Goal: Use online tool/utility: Utilize a website feature to perform a specific function

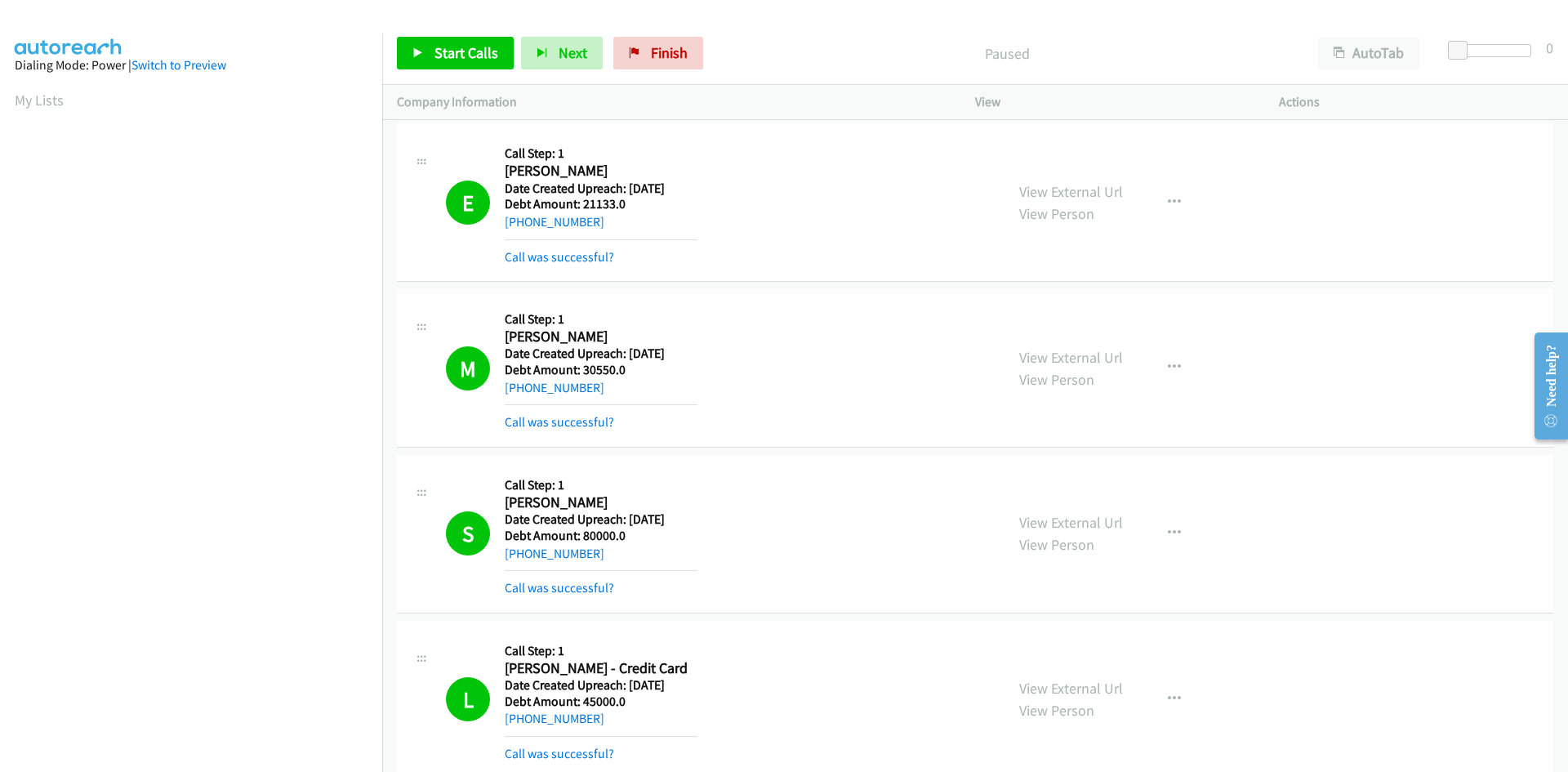
scroll to position [143, 0]
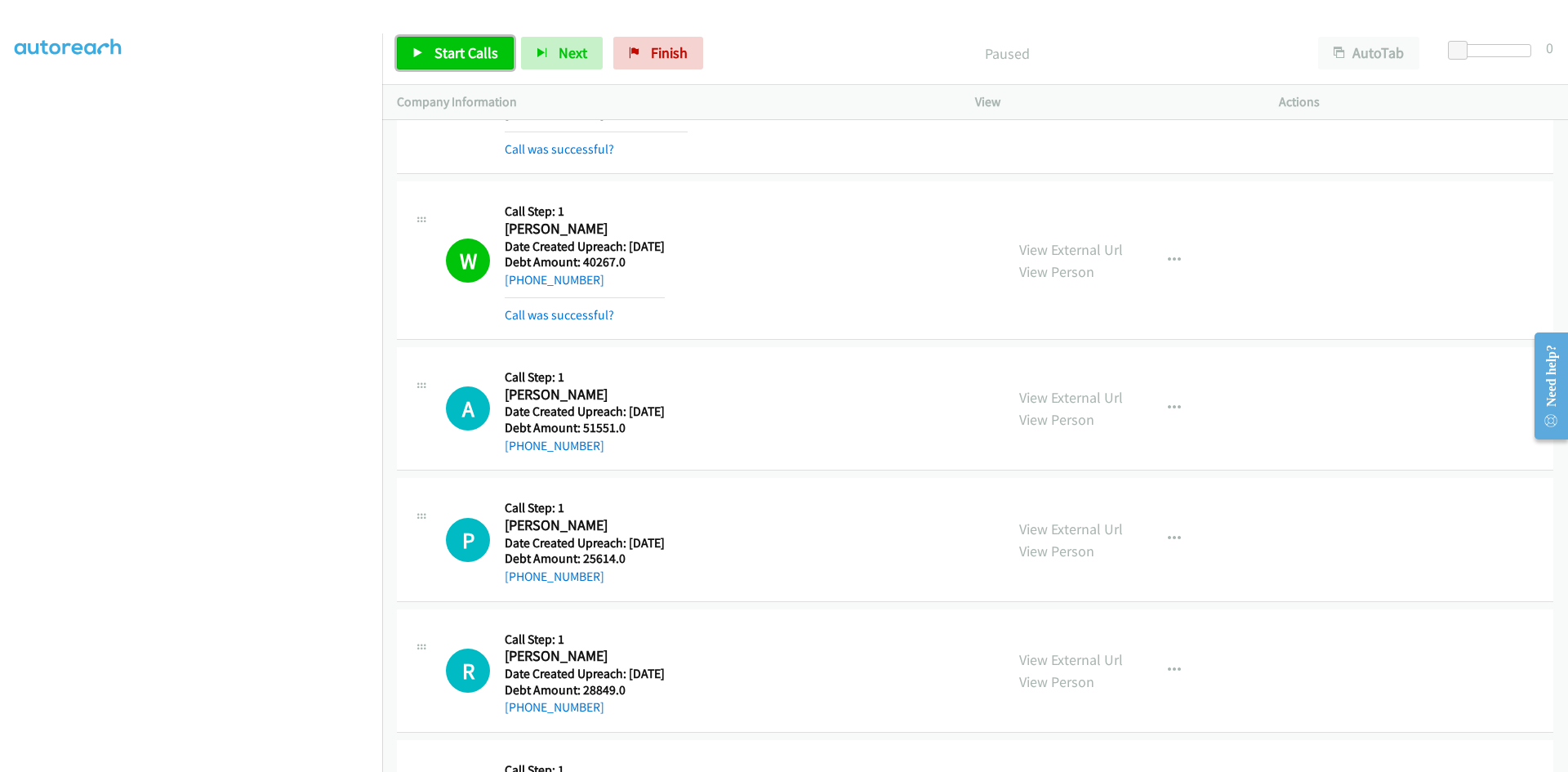
click at [440, 68] on link "Start Calls" at bounding box center [456, 52] width 117 height 33
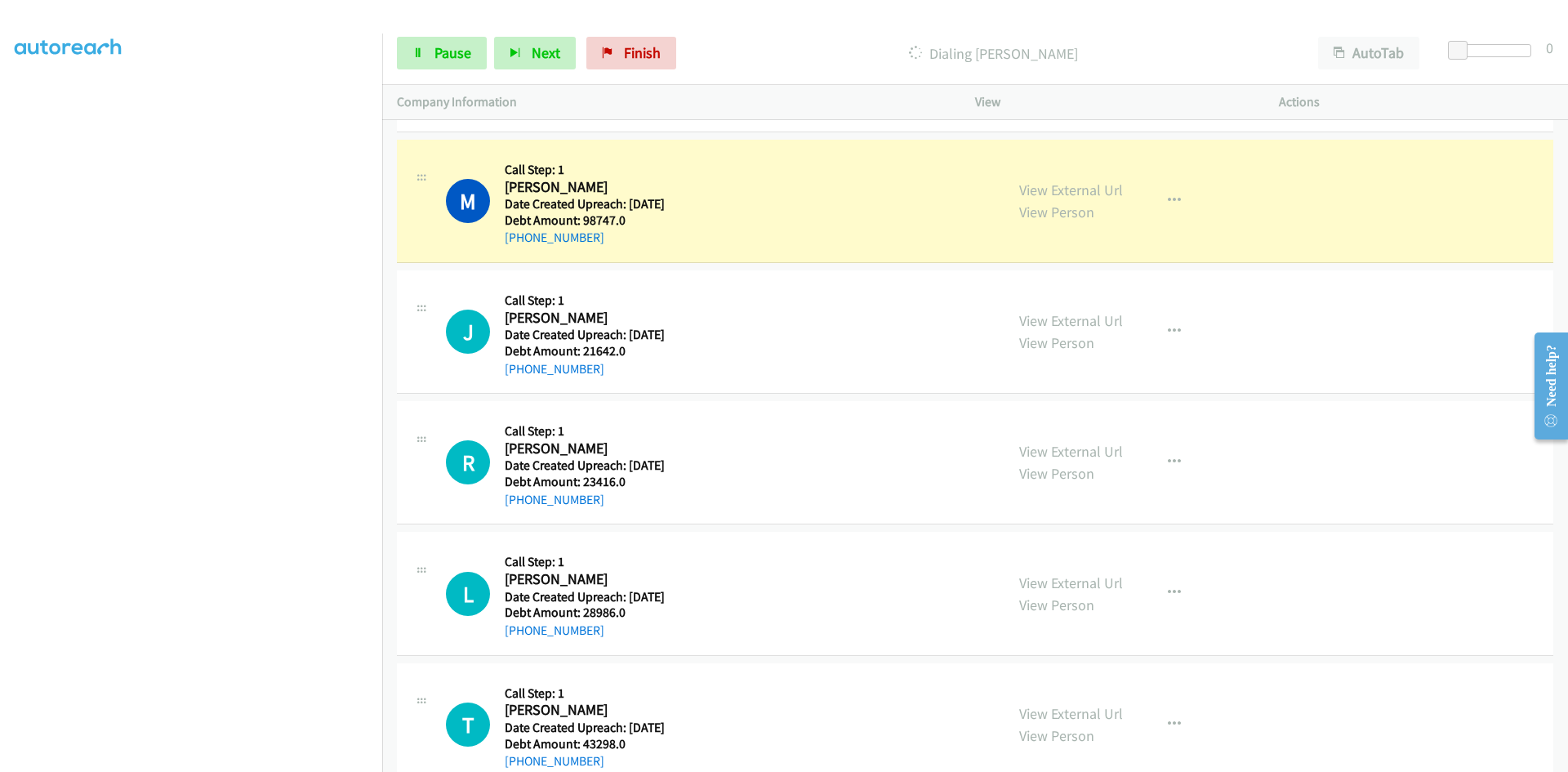
scroll to position [23128, 0]
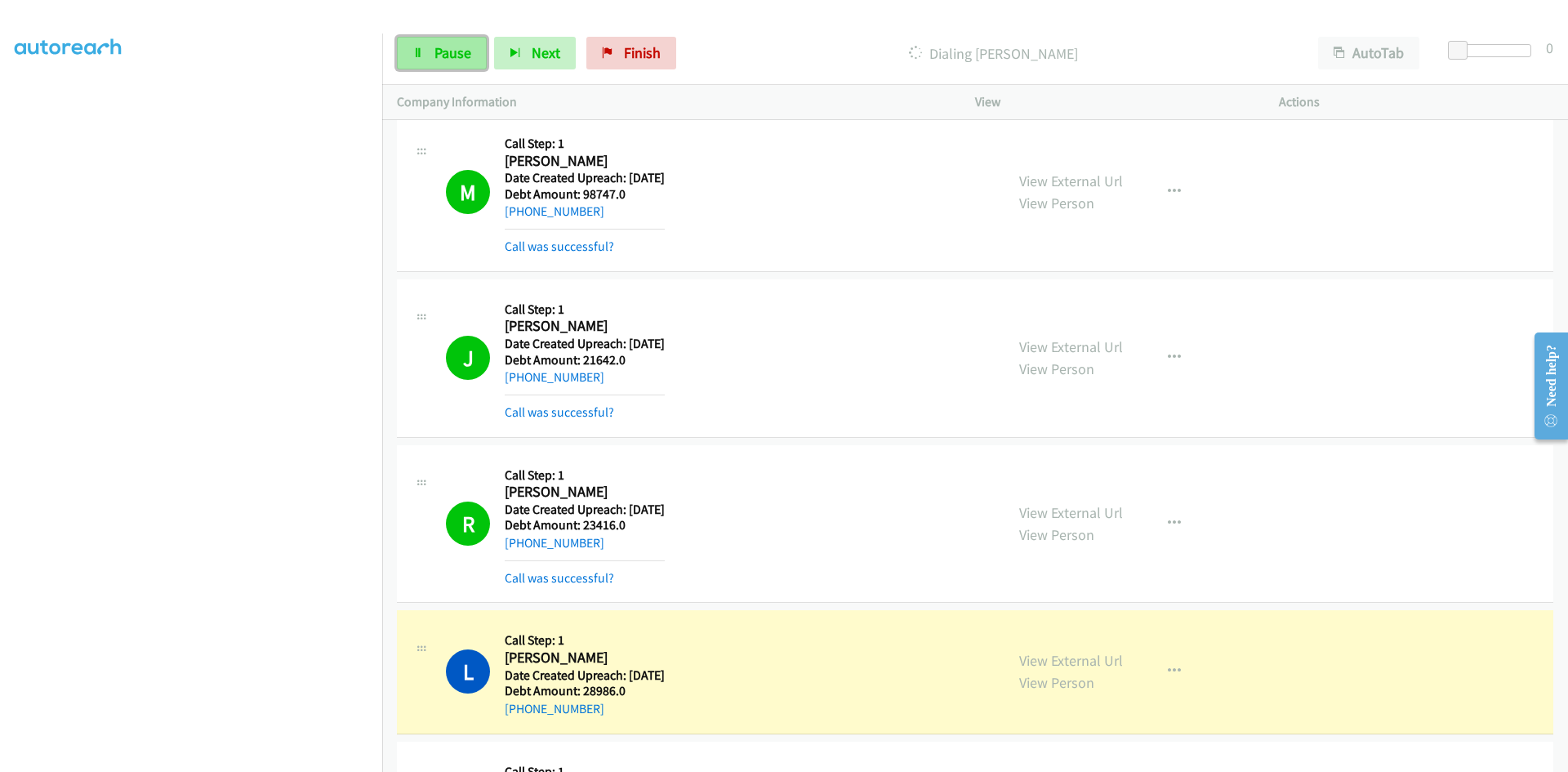
click at [456, 52] on span "Pause" at bounding box center [453, 52] width 37 height 19
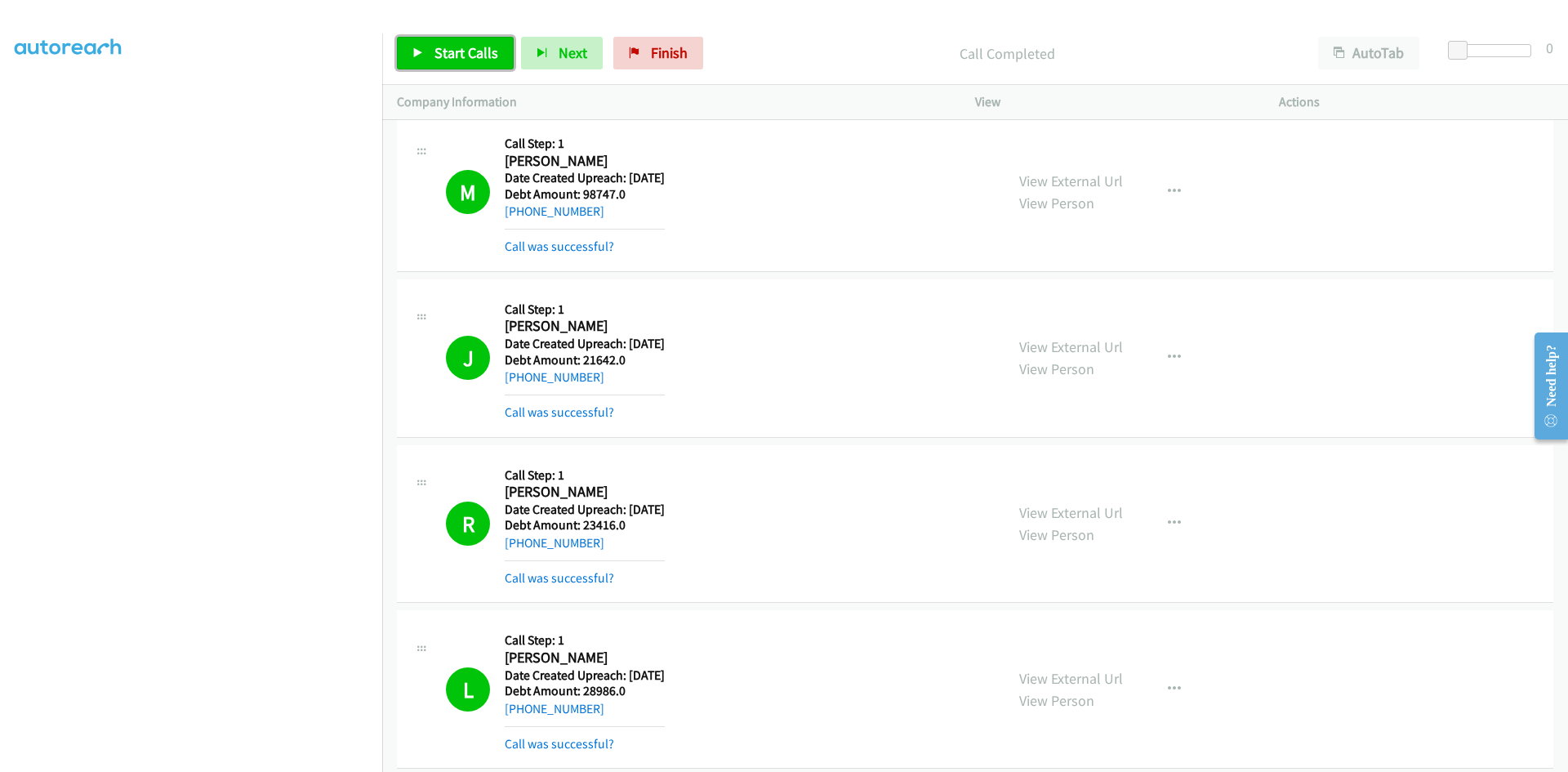
click at [455, 52] on span "Start Calls" at bounding box center [467, 52] width 63 height 19
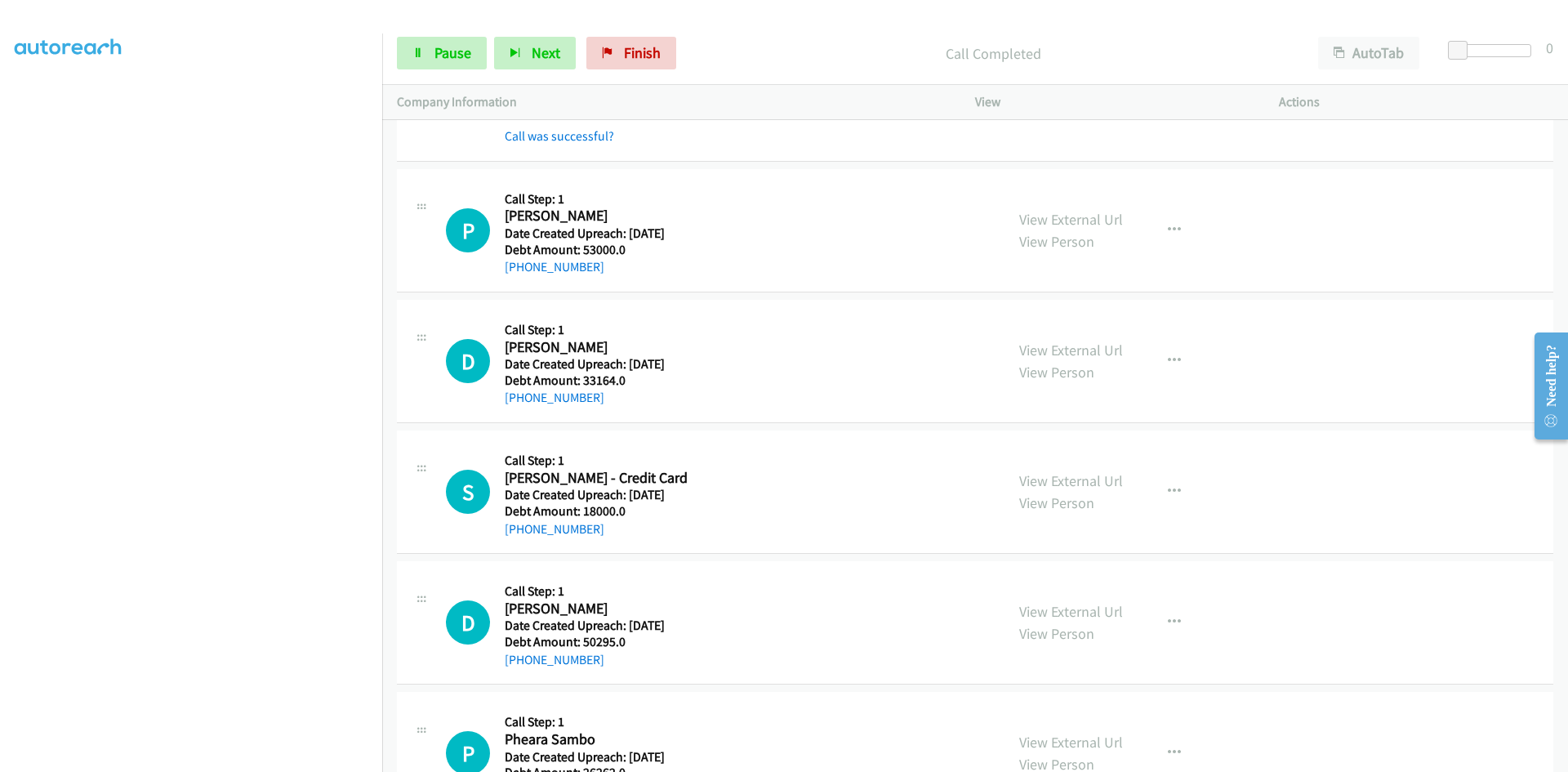
scroll to position [27737, 0]
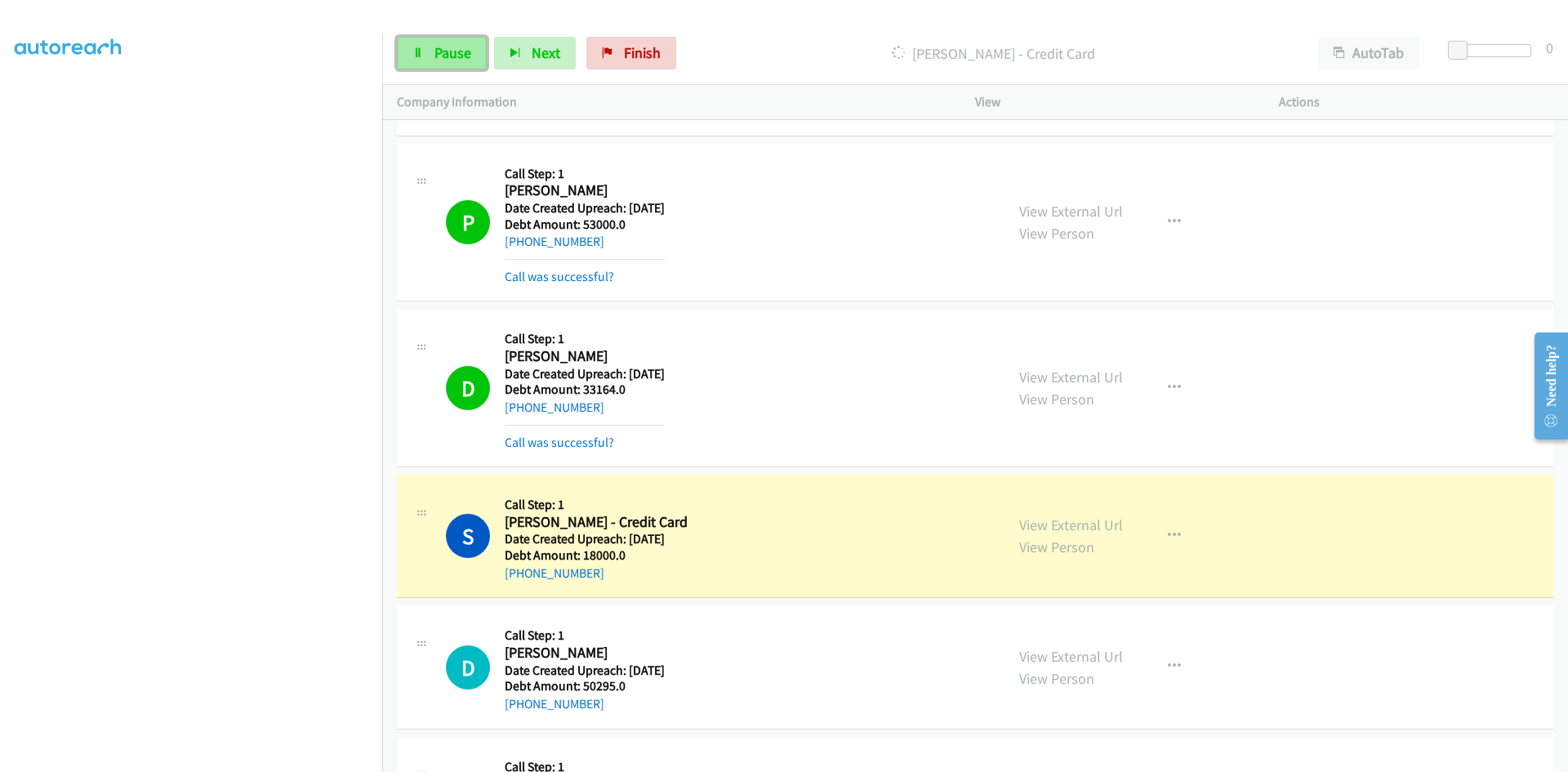
click at [416, 56] on icon at bounding box center [418, 54] width 12 height 12
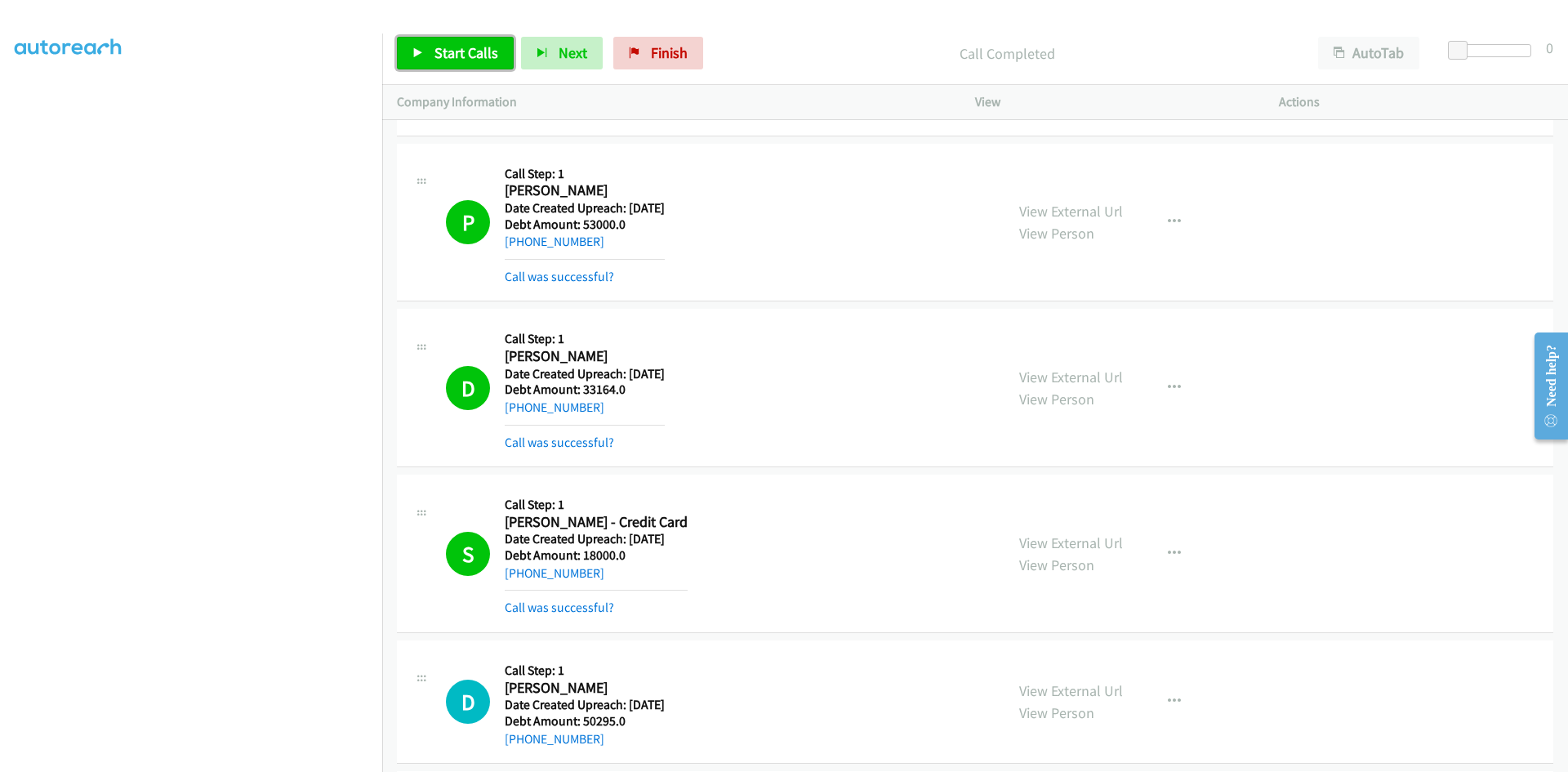
click at [439, 52] on span "Start Calls" at bounding box center [467, 52] width 63 height 19
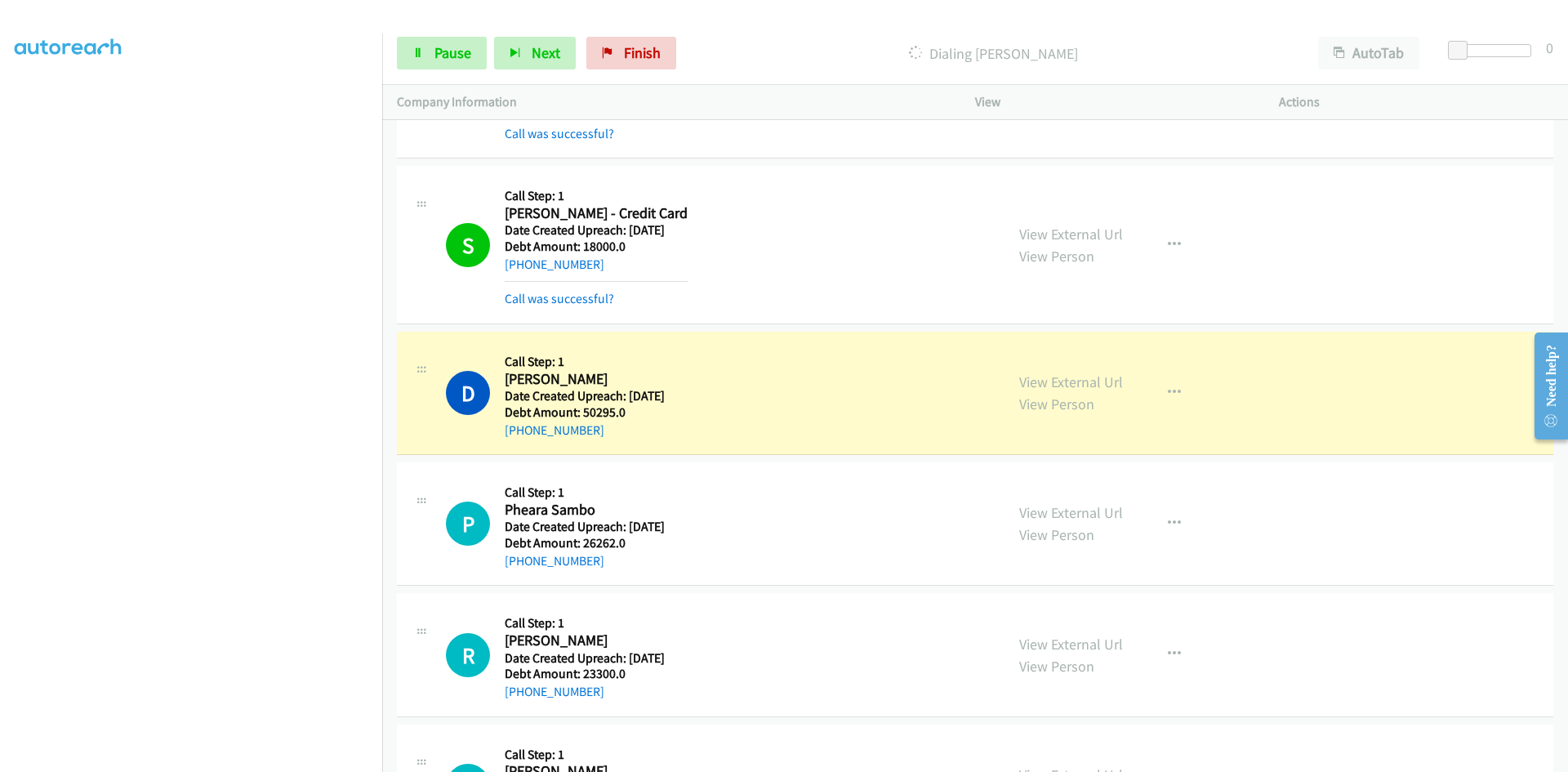
scroll to position [28145, 0]
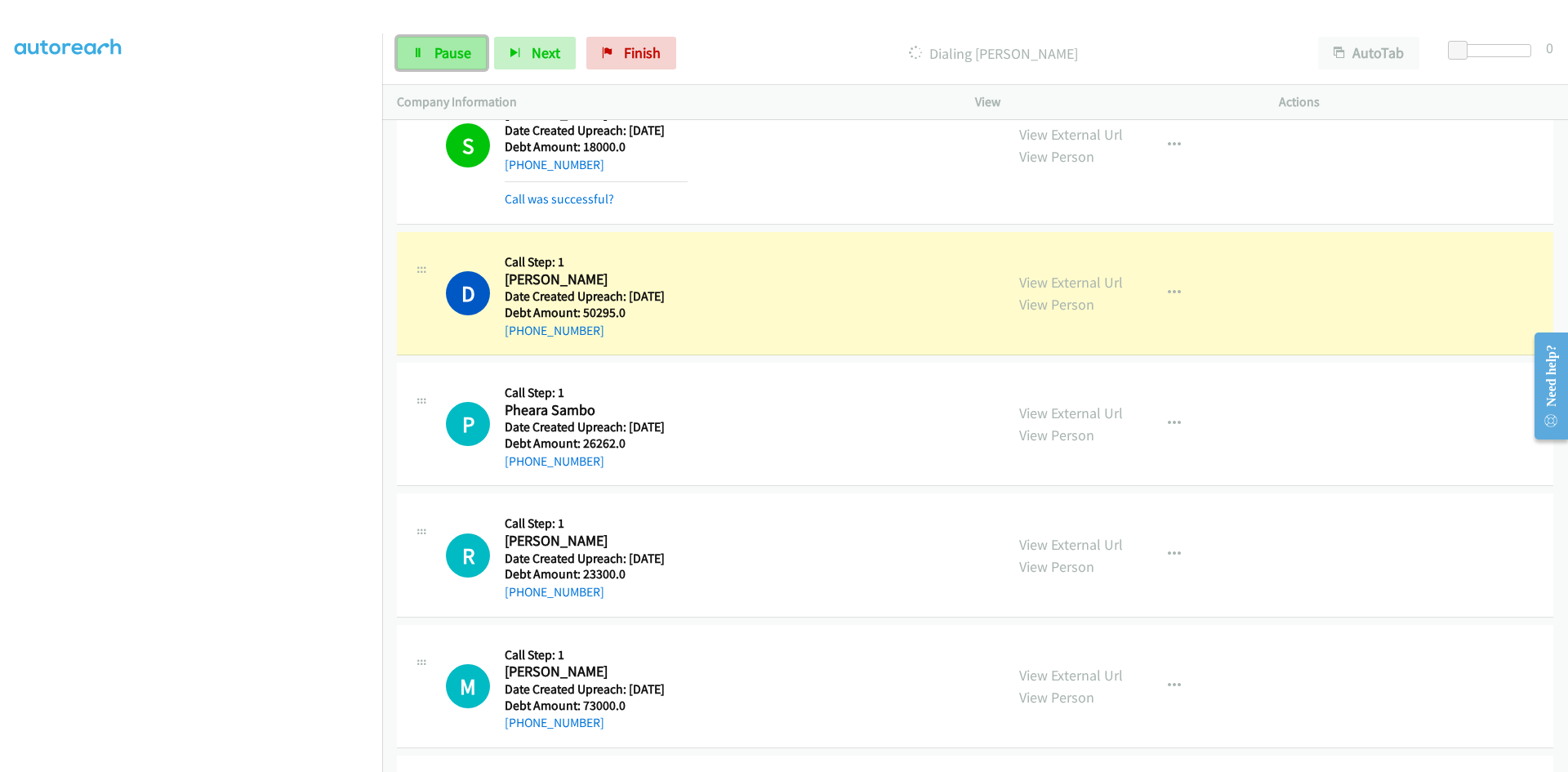
click at [460, 57] on span "Pause" at bounding box center [453, 52] width 37 height 19
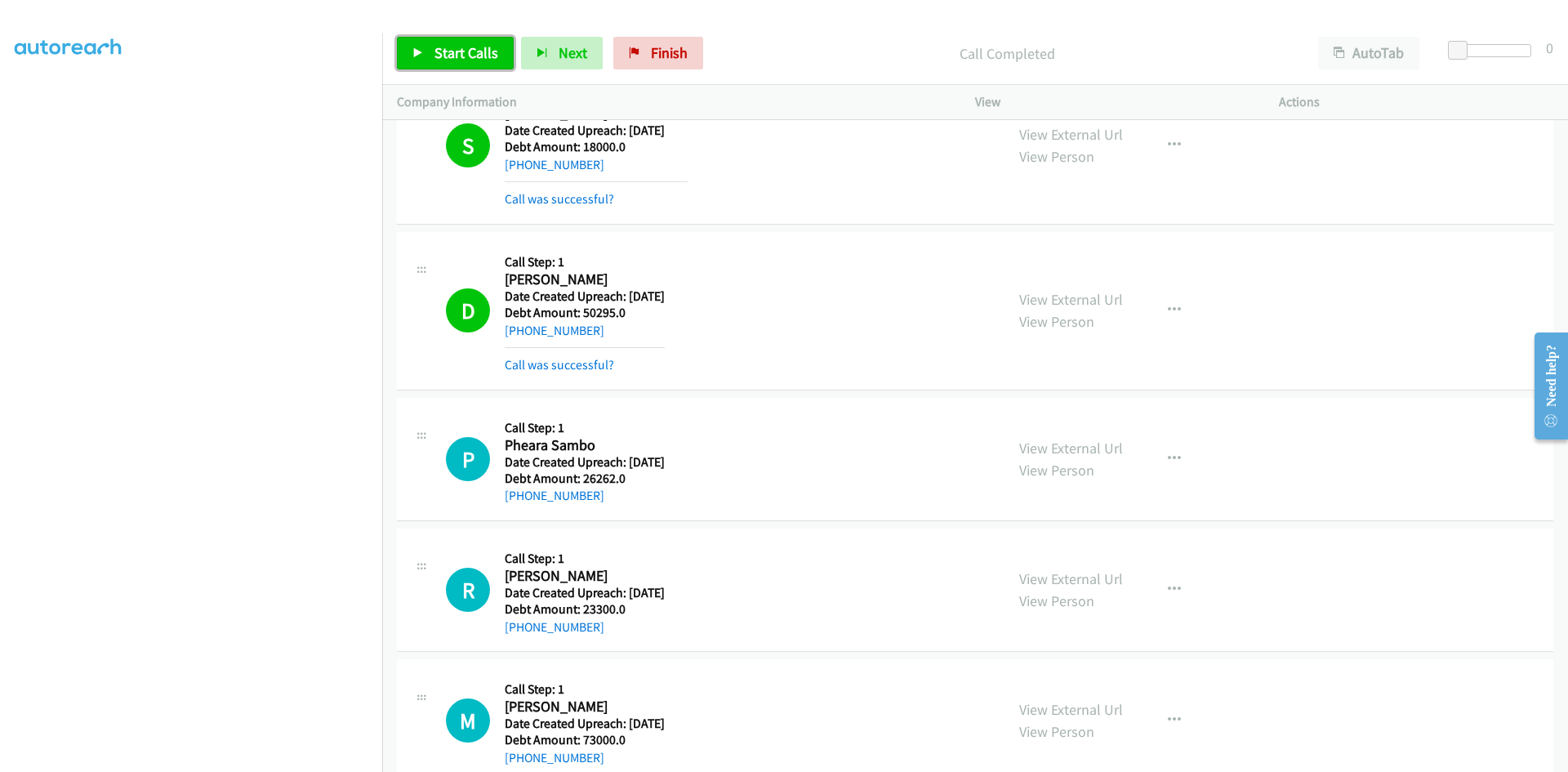
click at [457, 62] on link "Start Calls" at bounding box center [456, 52] width 117 height 33
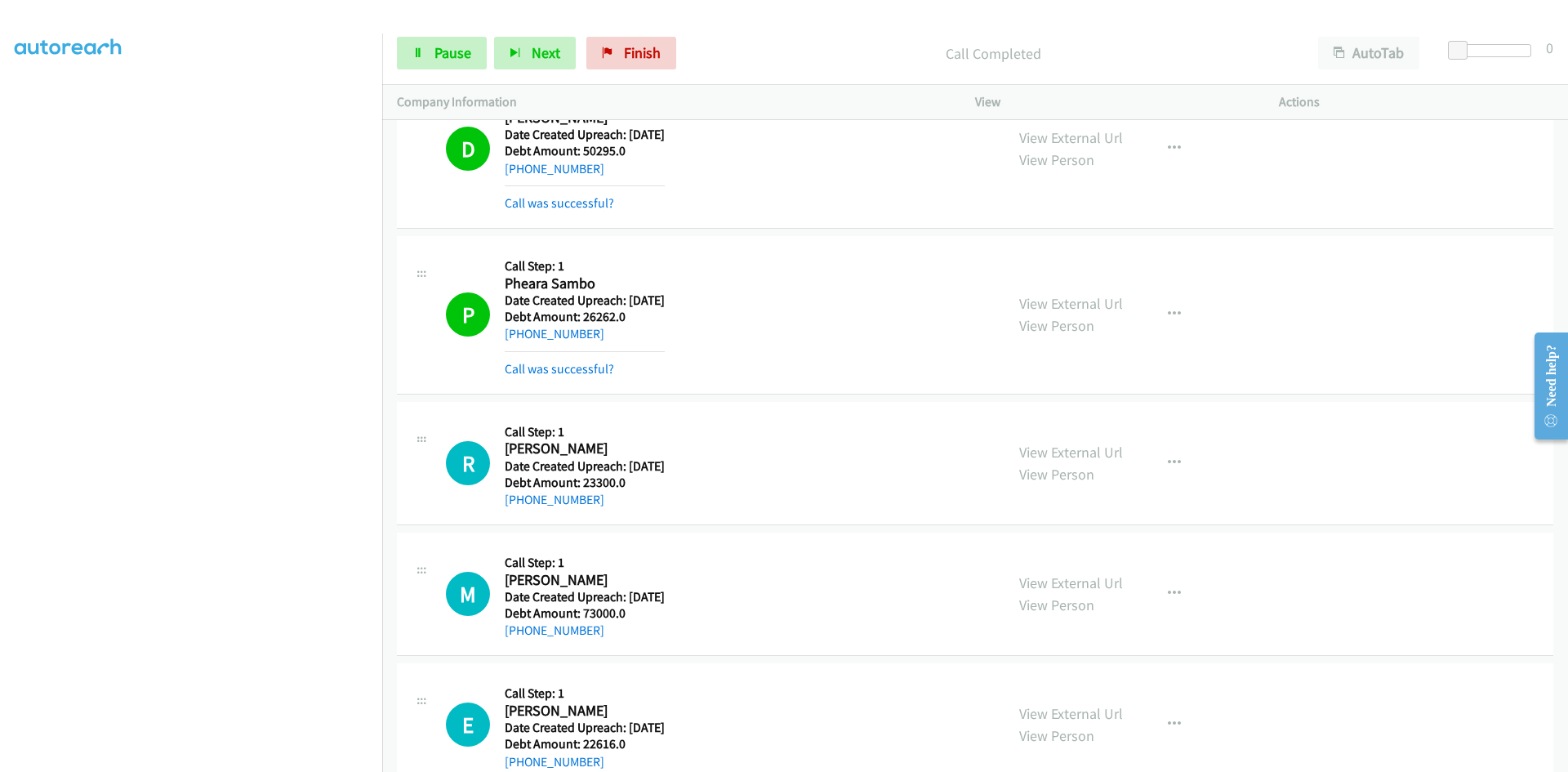
scroll to position [28308, 0]
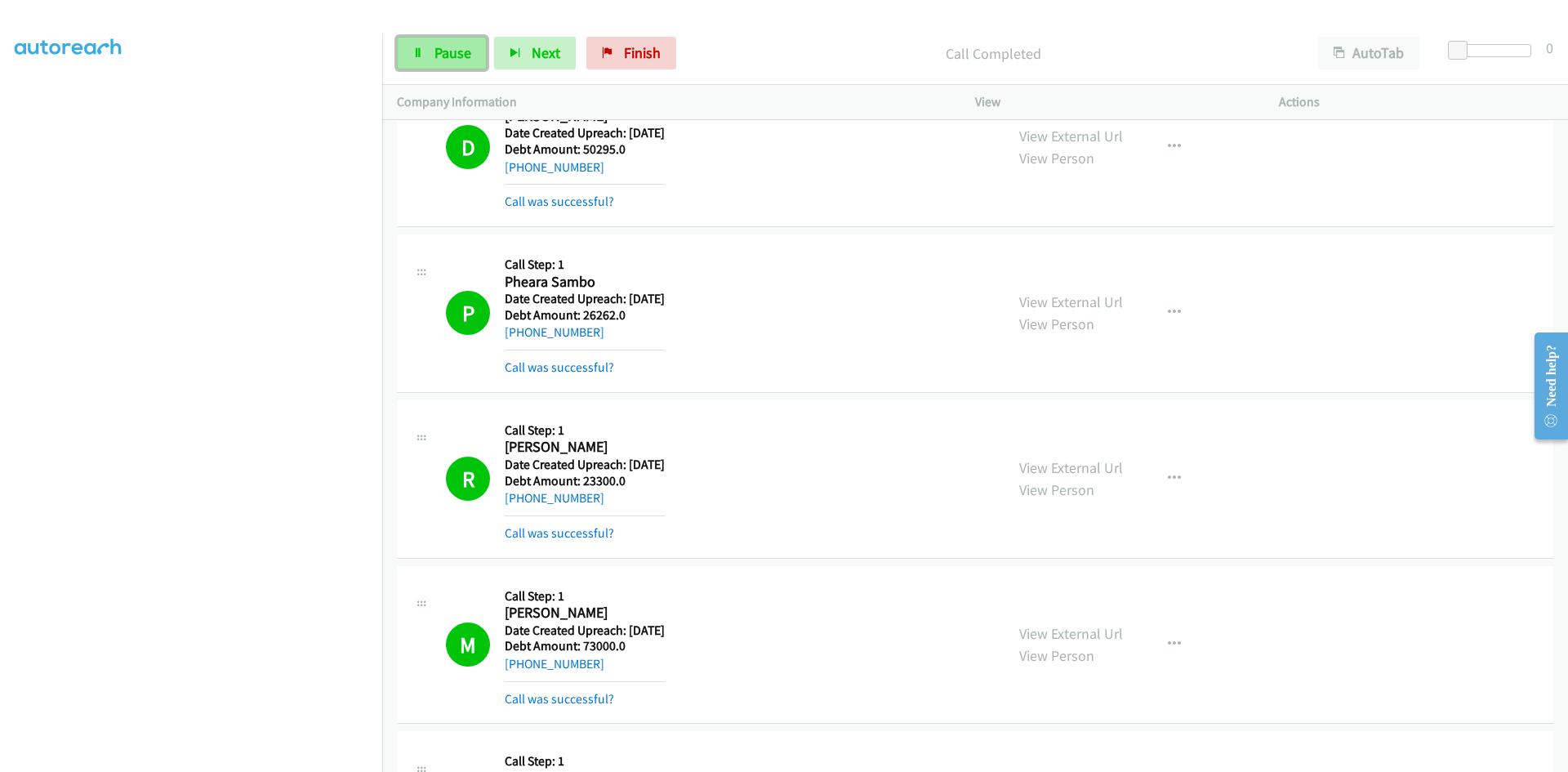
click at [419, 54] on icon at bounding box center [418, 54] width 12 height 12
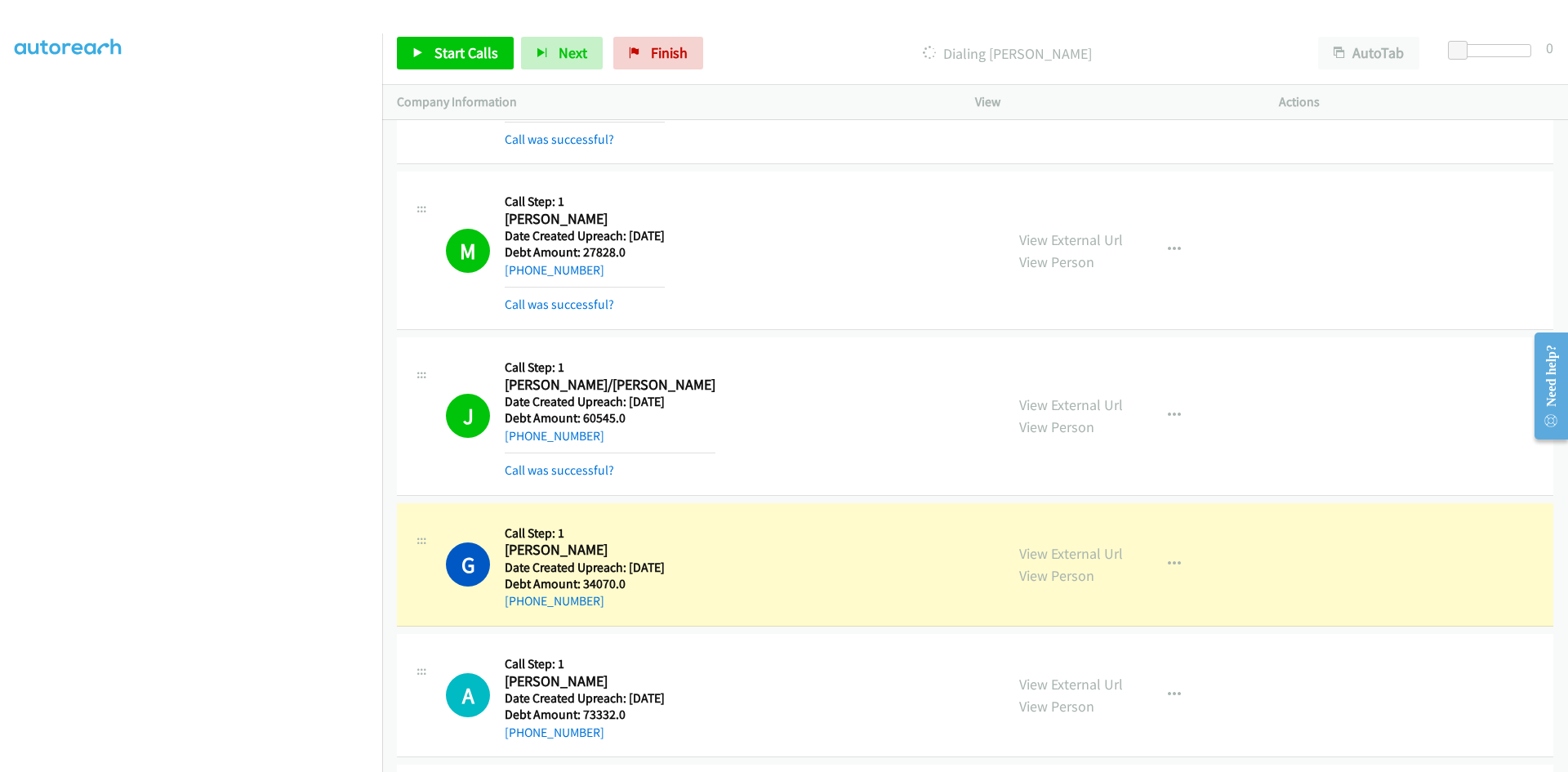
scroll to position [29207, 0]
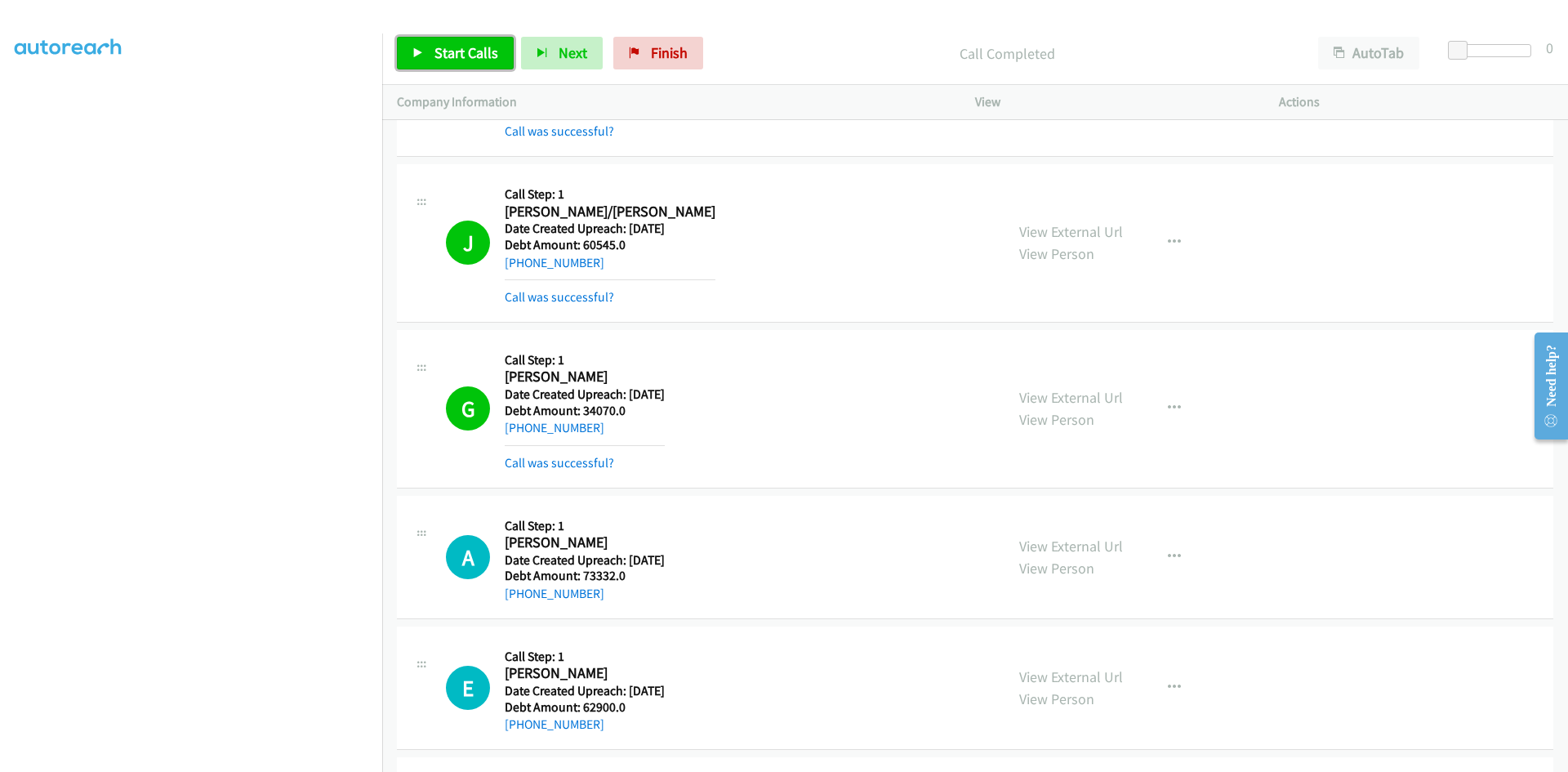
click at [459, 52] on span "Start Calls" at bounding box center [467, 52] width 63 height 19
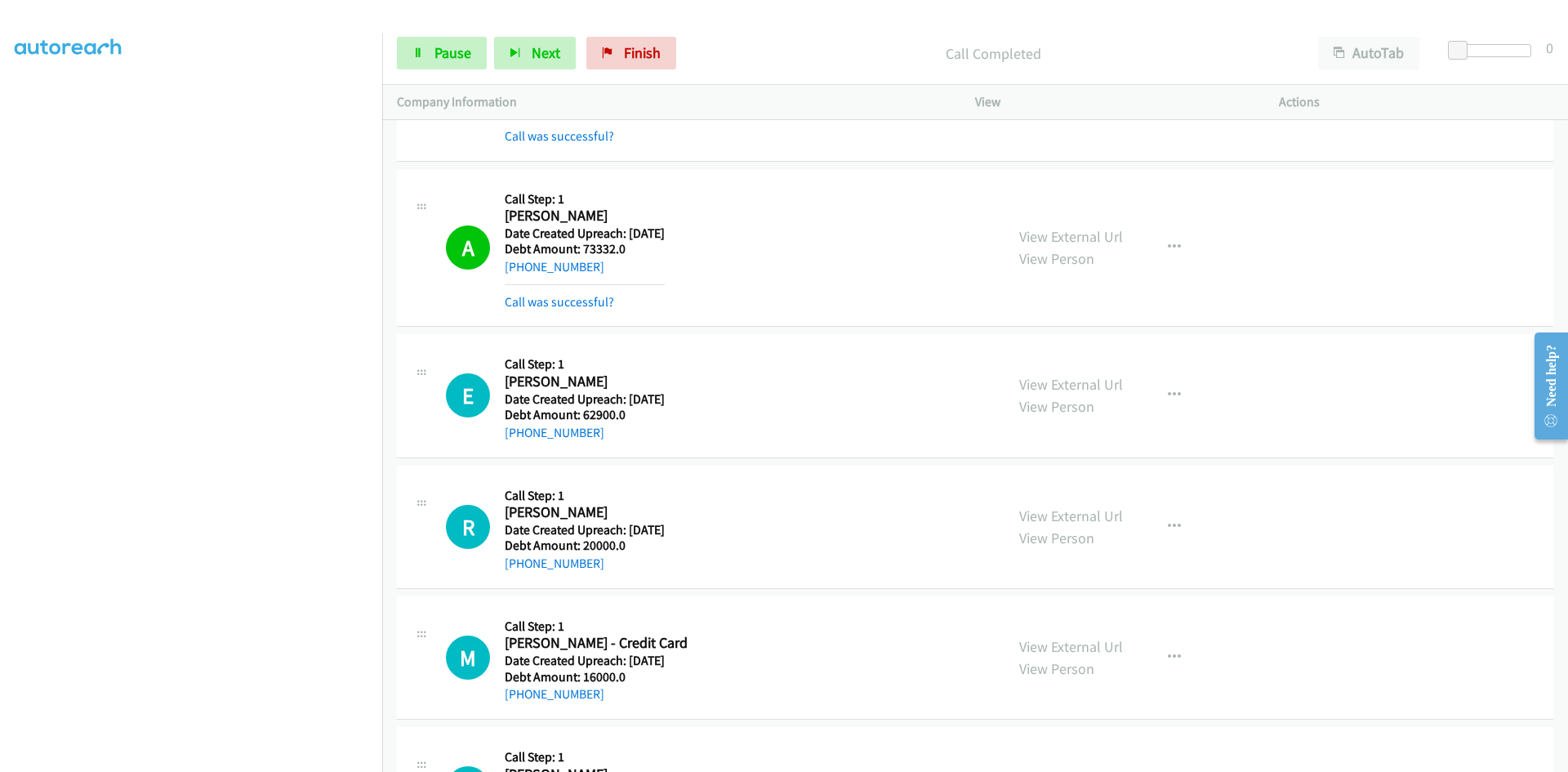
scroll to position [29615, 0]
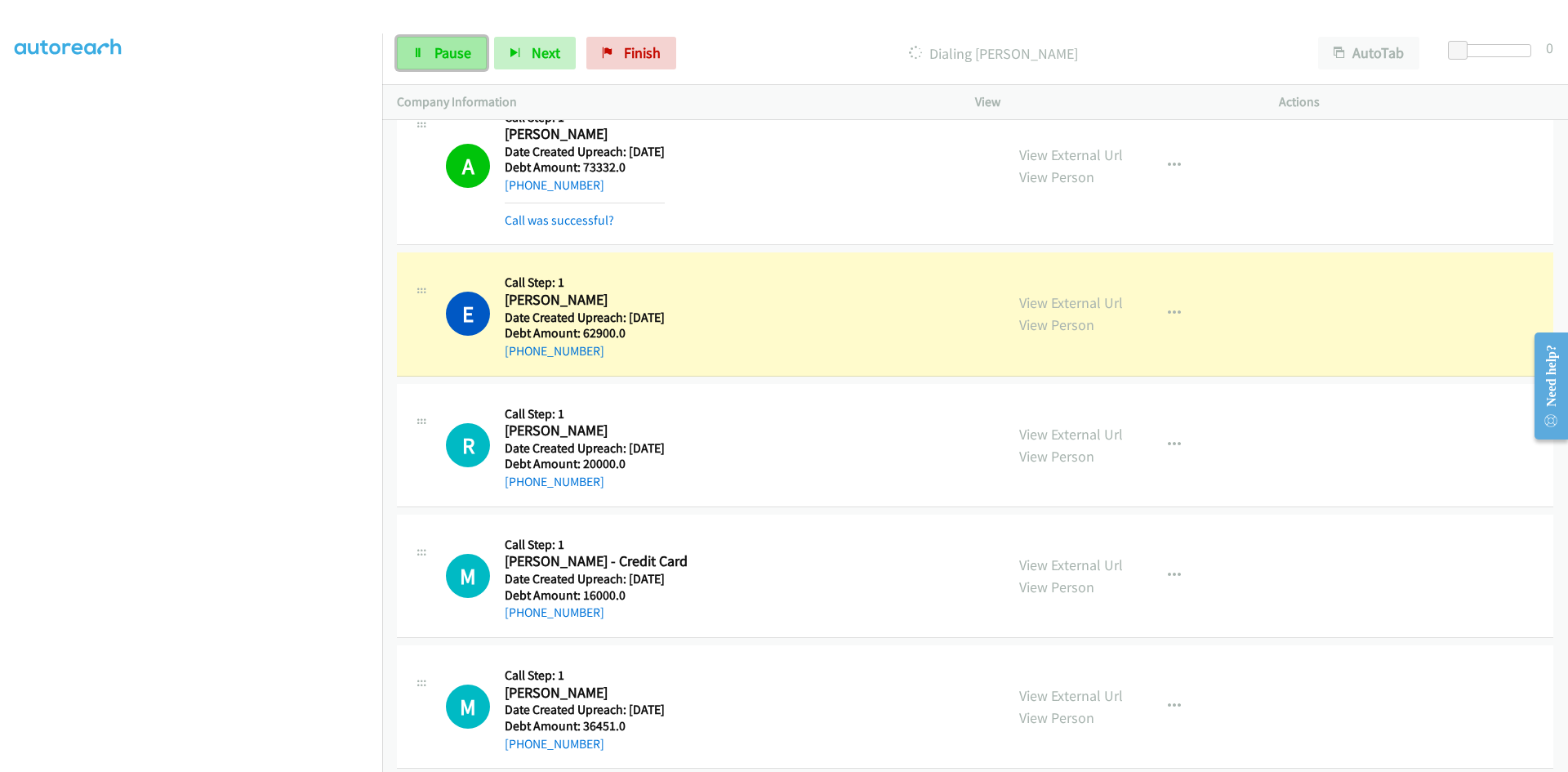
click at [403, 57] on link "Pause" at bounding box center [442, 52] width 90 height 33
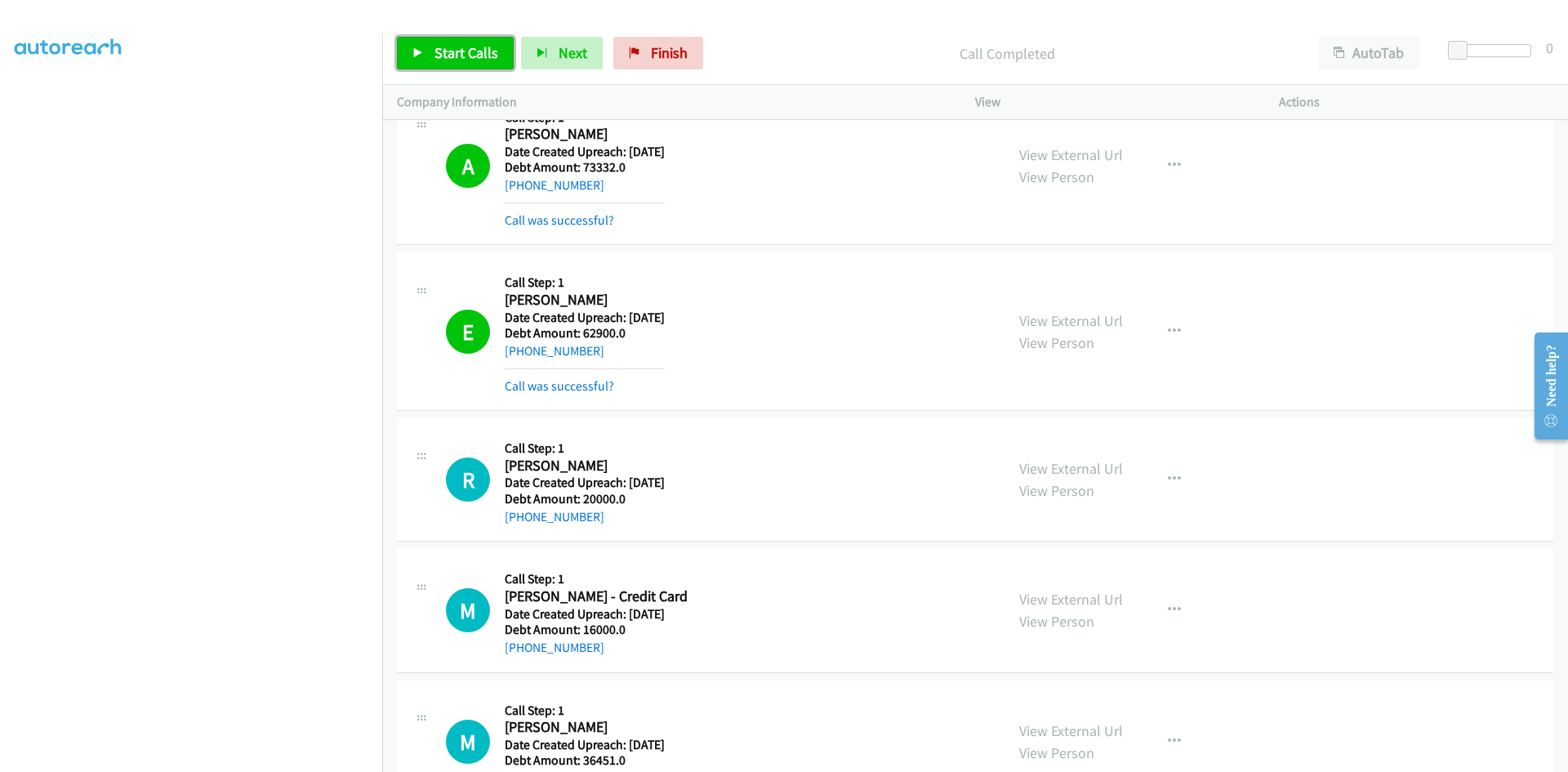
click at [449, 39] on link "Start Calls" at bounding box center [456, 52] width 117 height 33
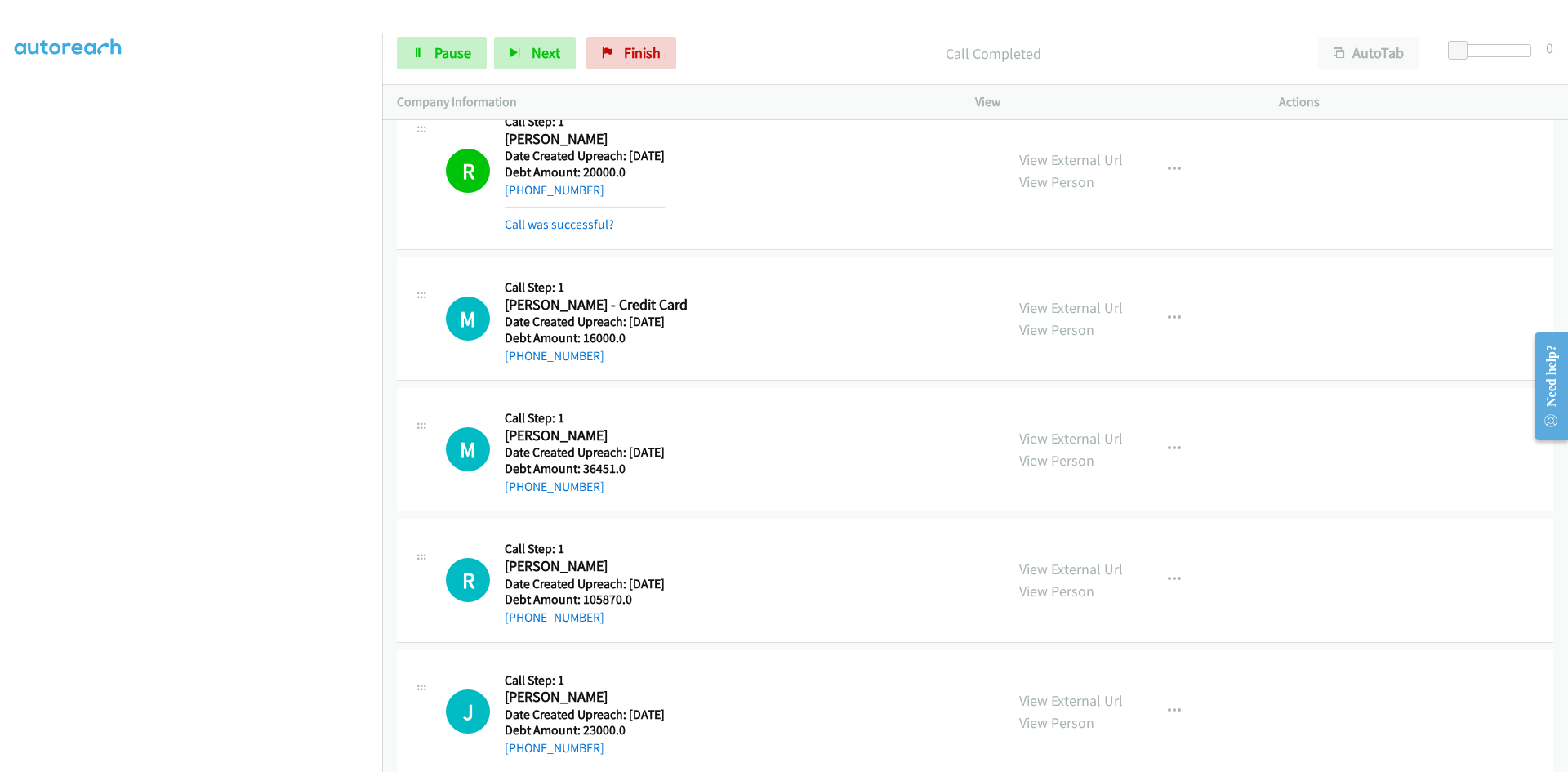
scroll to position [30023, 0]
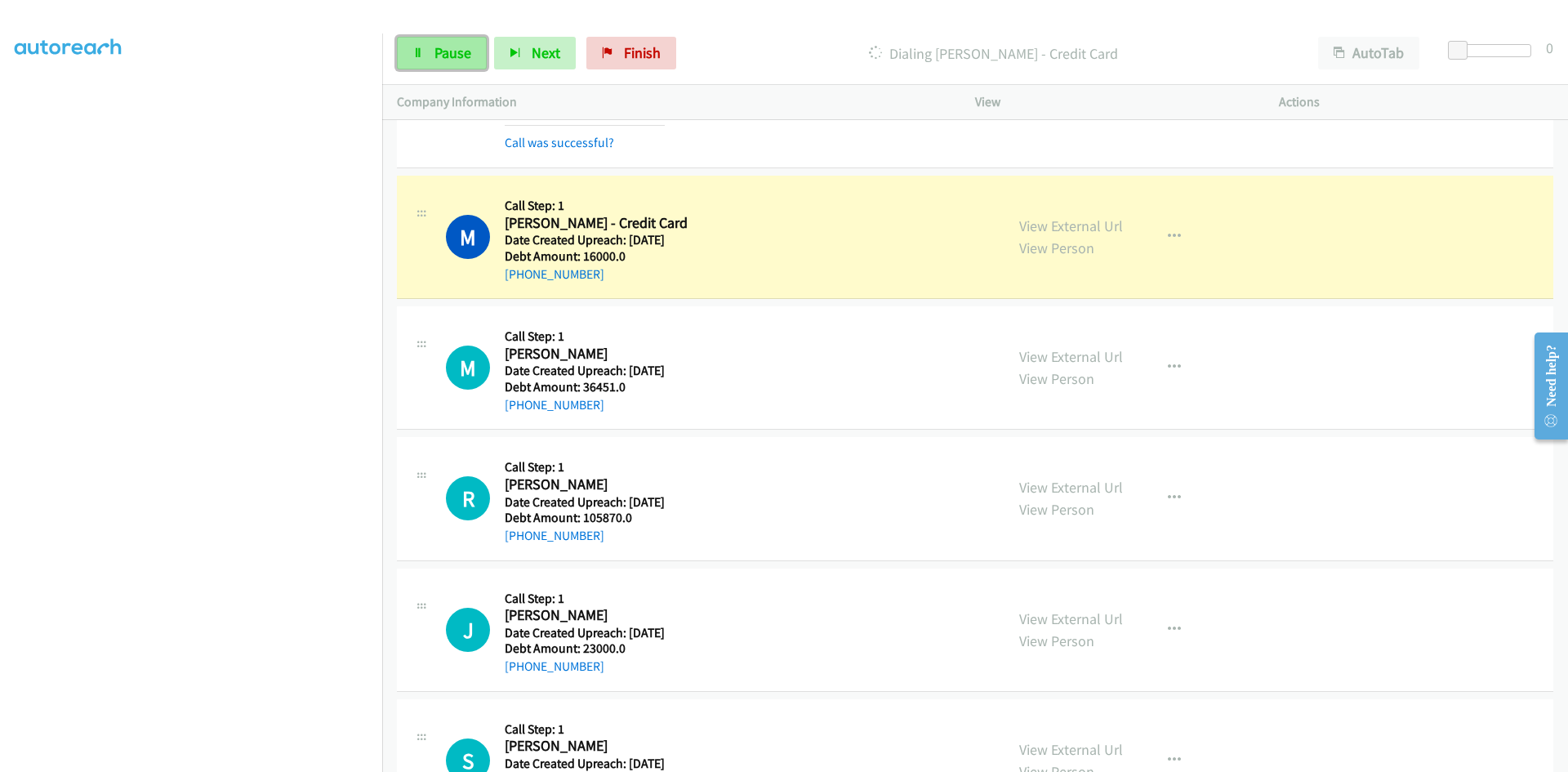
click at [454, 60] on span "Pause" at bounding box center [453, 52] width 37 height 19
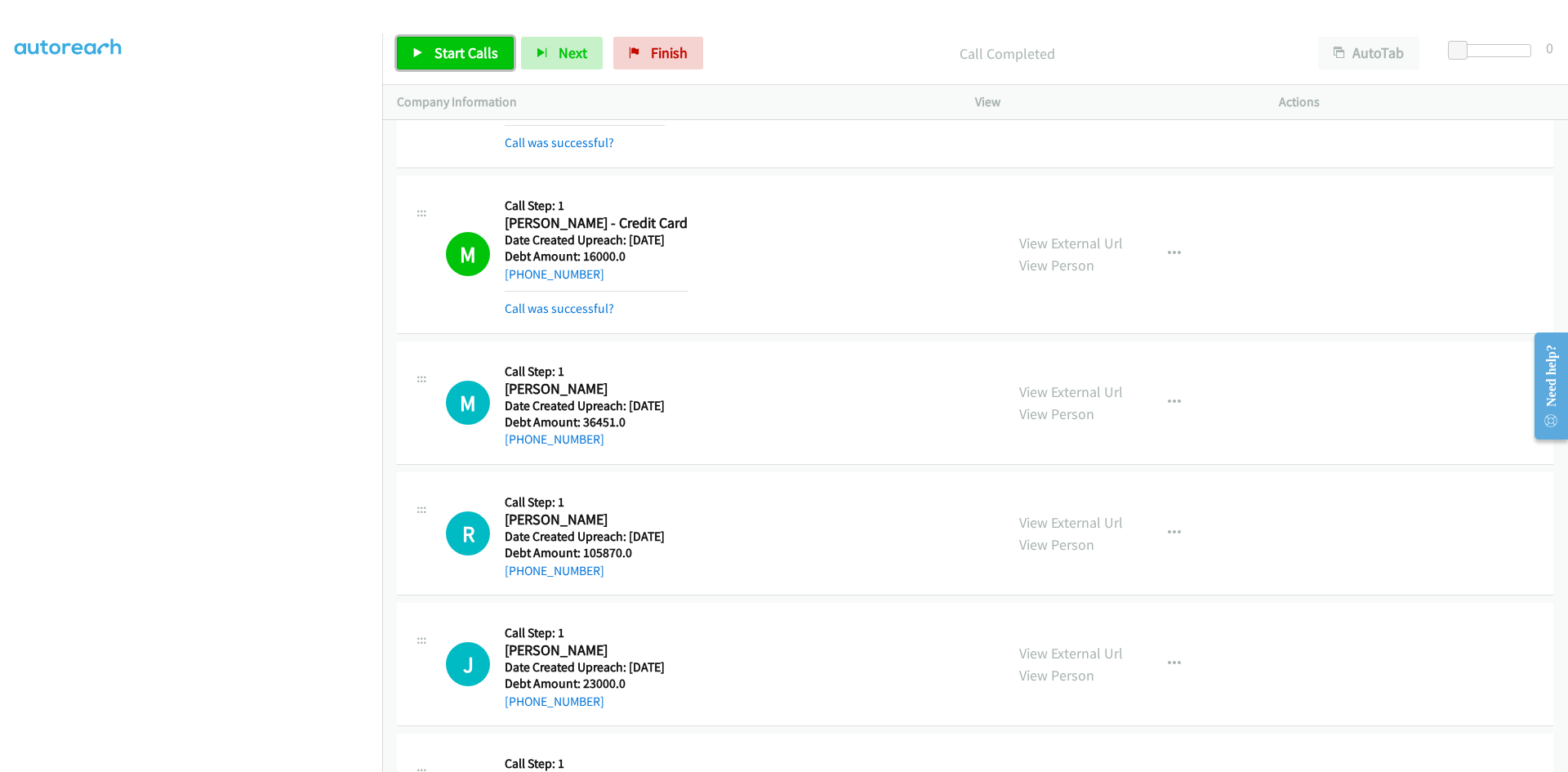
click at [446, 43] on link "Start Calls" at bounding box center [456, 52] width 117 height 33
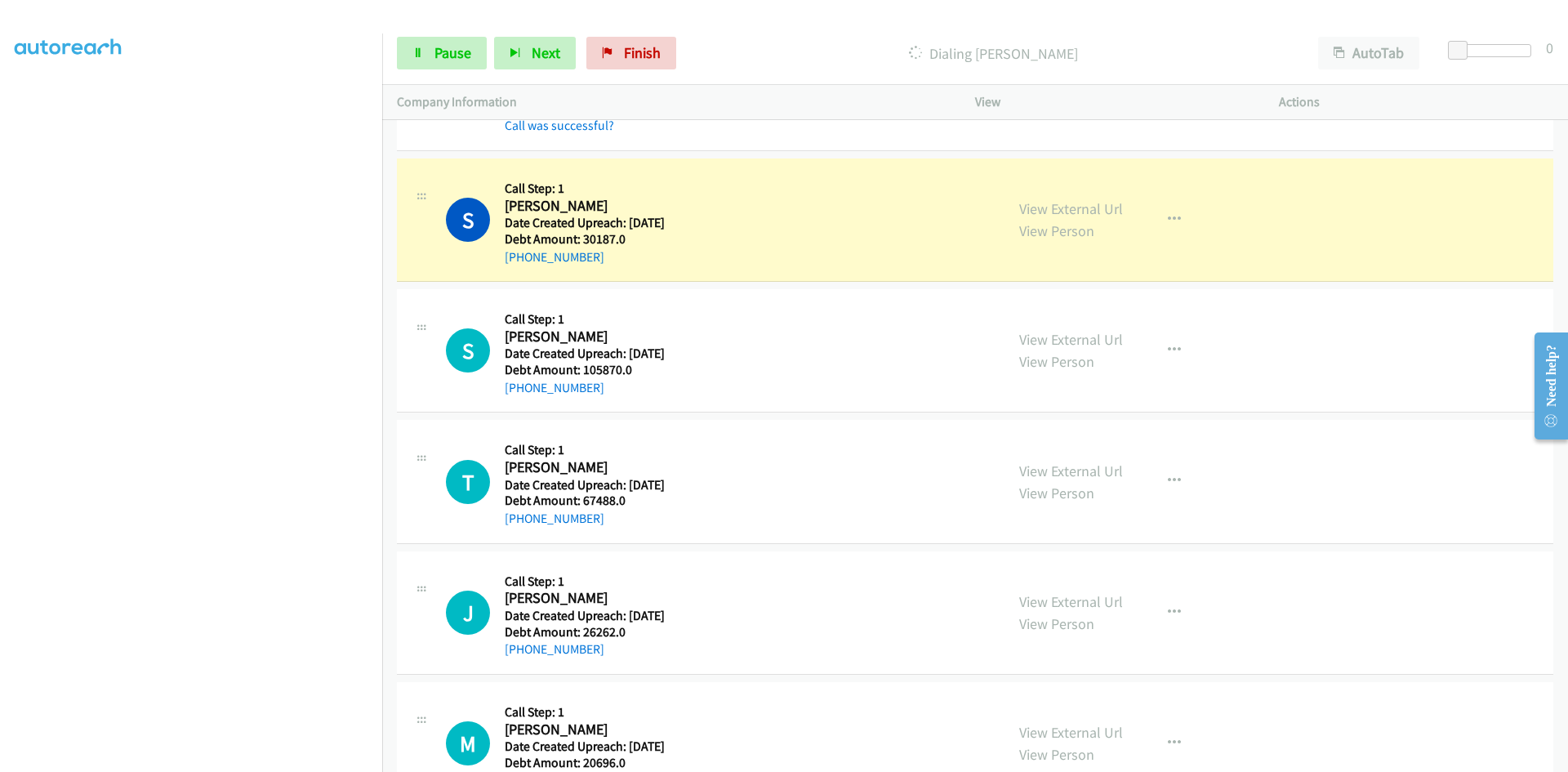
scroll to position [30839, 0]
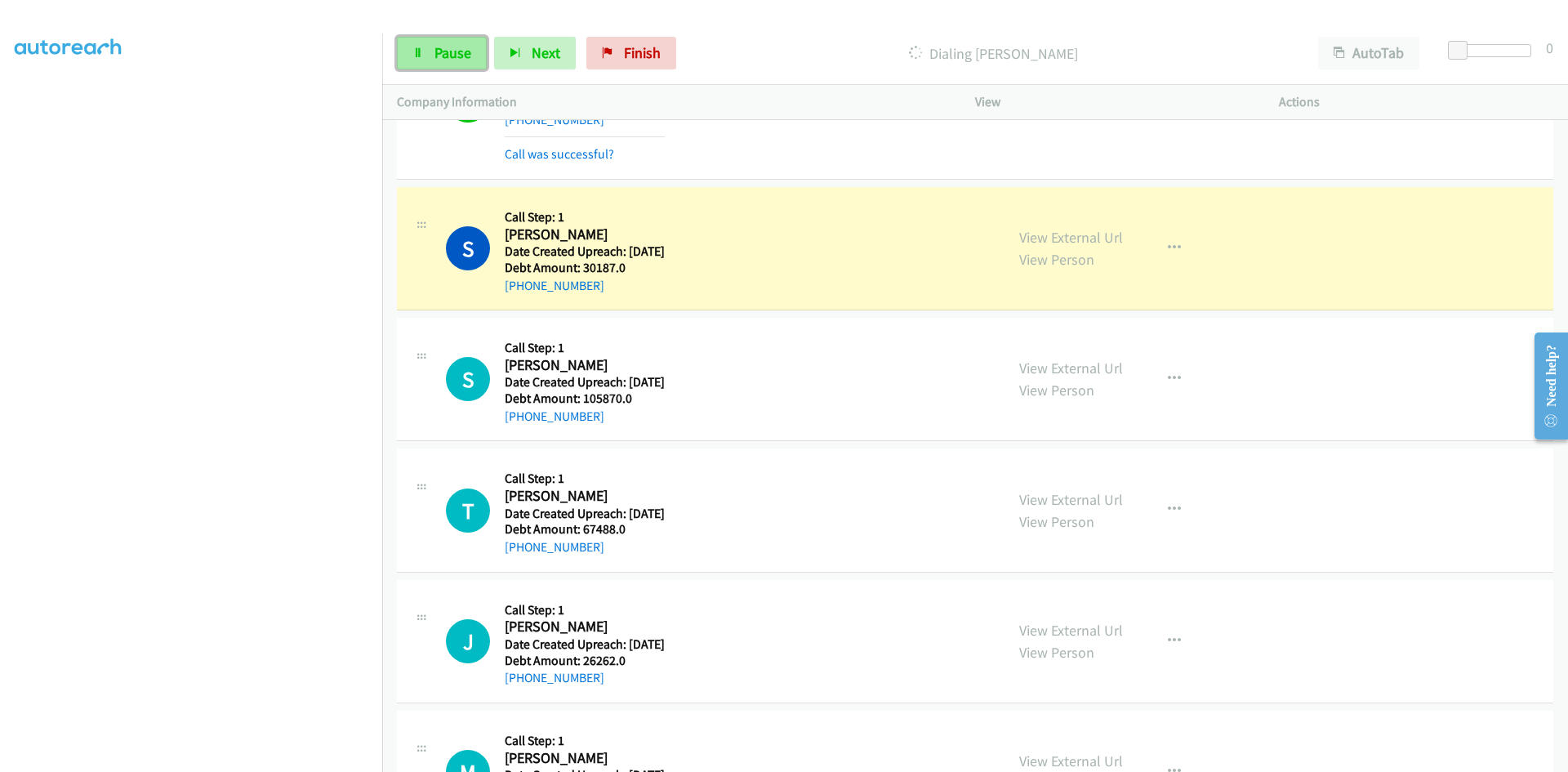
click at [430, 49] on link "Pause" at bounding box center [442, 52] width 90 height 33
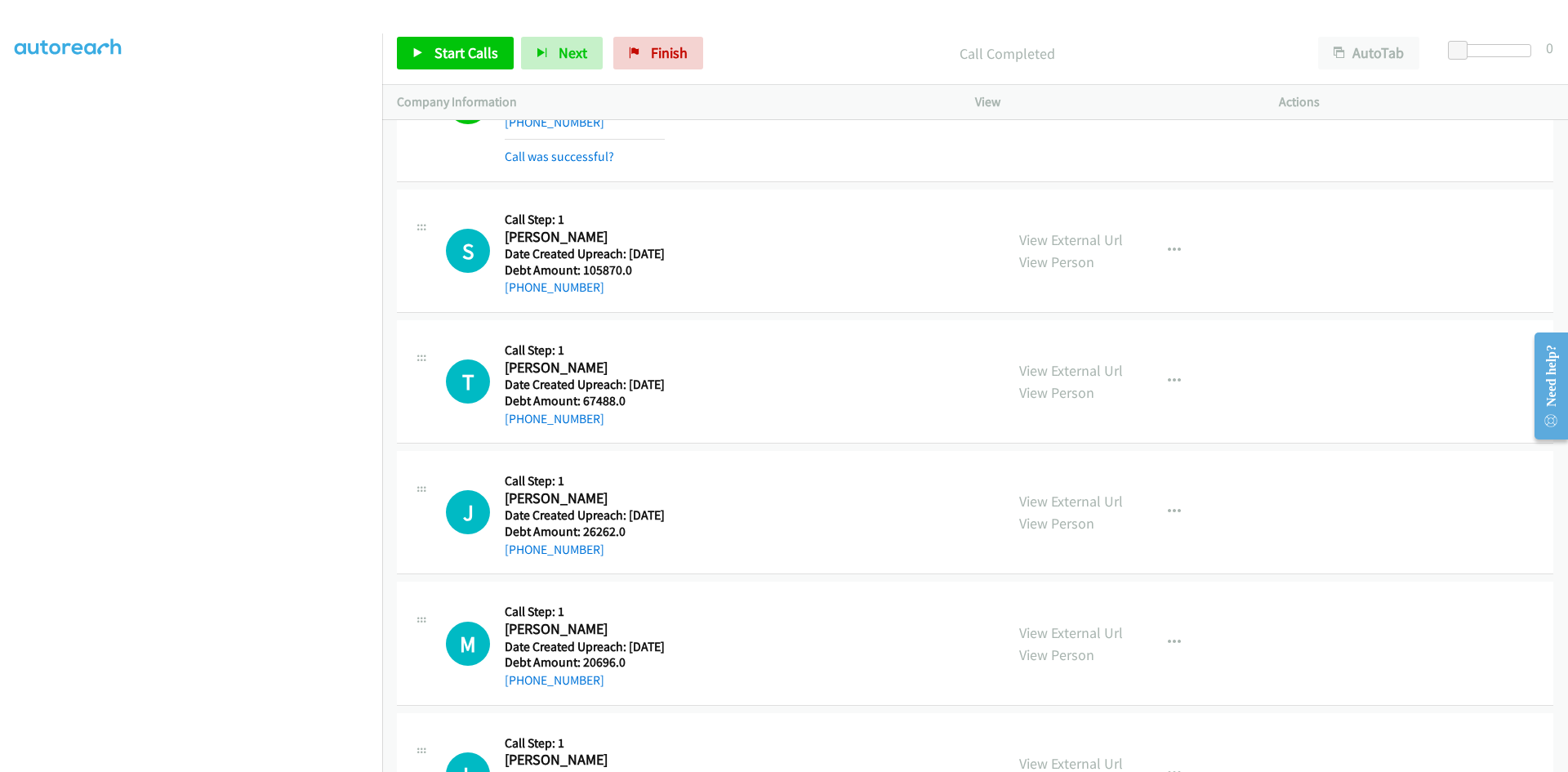
scroll to position [30922, 0]
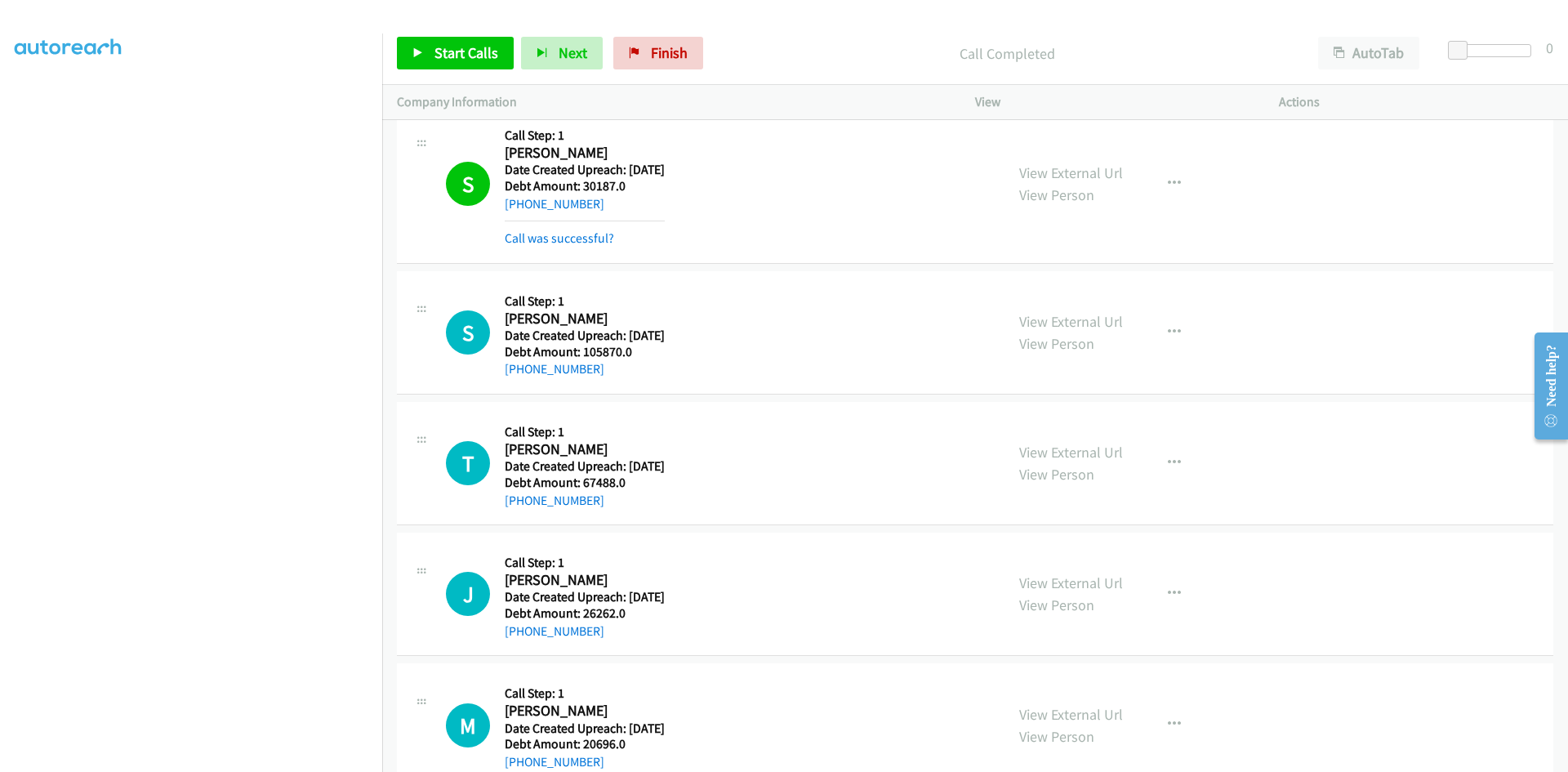
click at [521, 37] on link "Pause" at bounding box center [537, 44] width 32 height 17
click at [857, 53] on p "Paused" at bounding box center [1007, 53] width 564 height 22
click at [769, 58] on p "Paused" at bounding box center [1007, 53] width 564 height 22
